Goal: Information Seeking & Learning: Learn about a topic

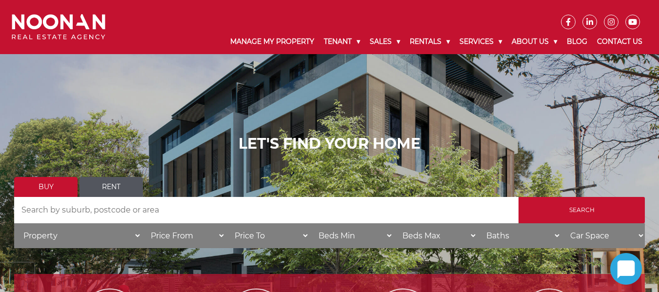
scroll to position [171, 0]
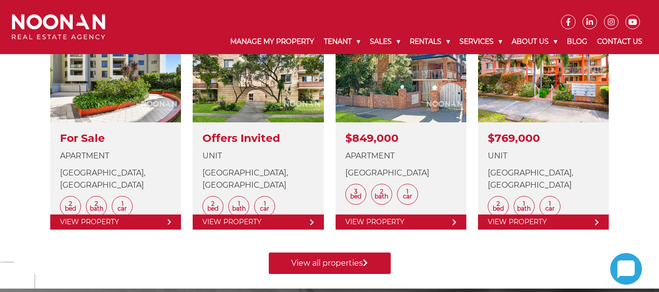
scroll to position [0, 0]
